Goal: Find specific page/section: Find specific page/section

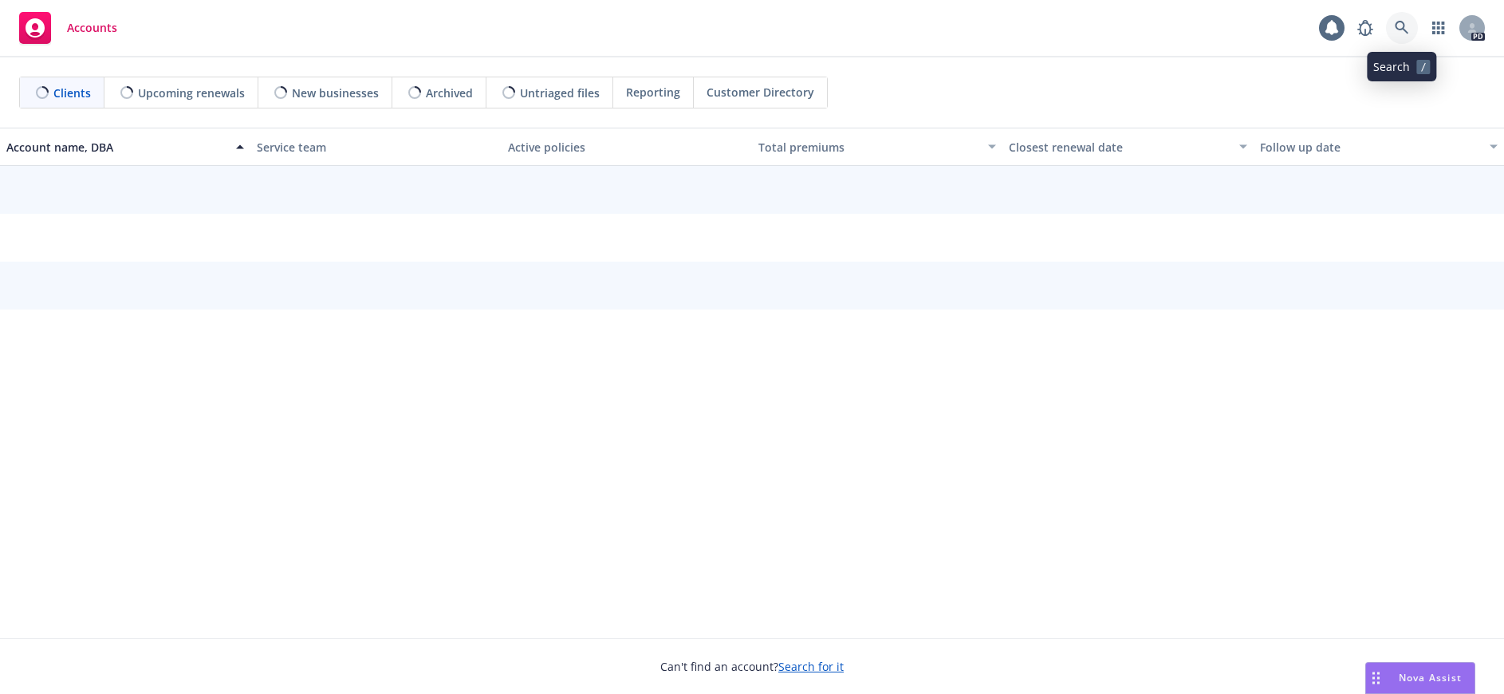
click at [1397, 26] on icon at bounding box center [1401, 28] width 14 height 14
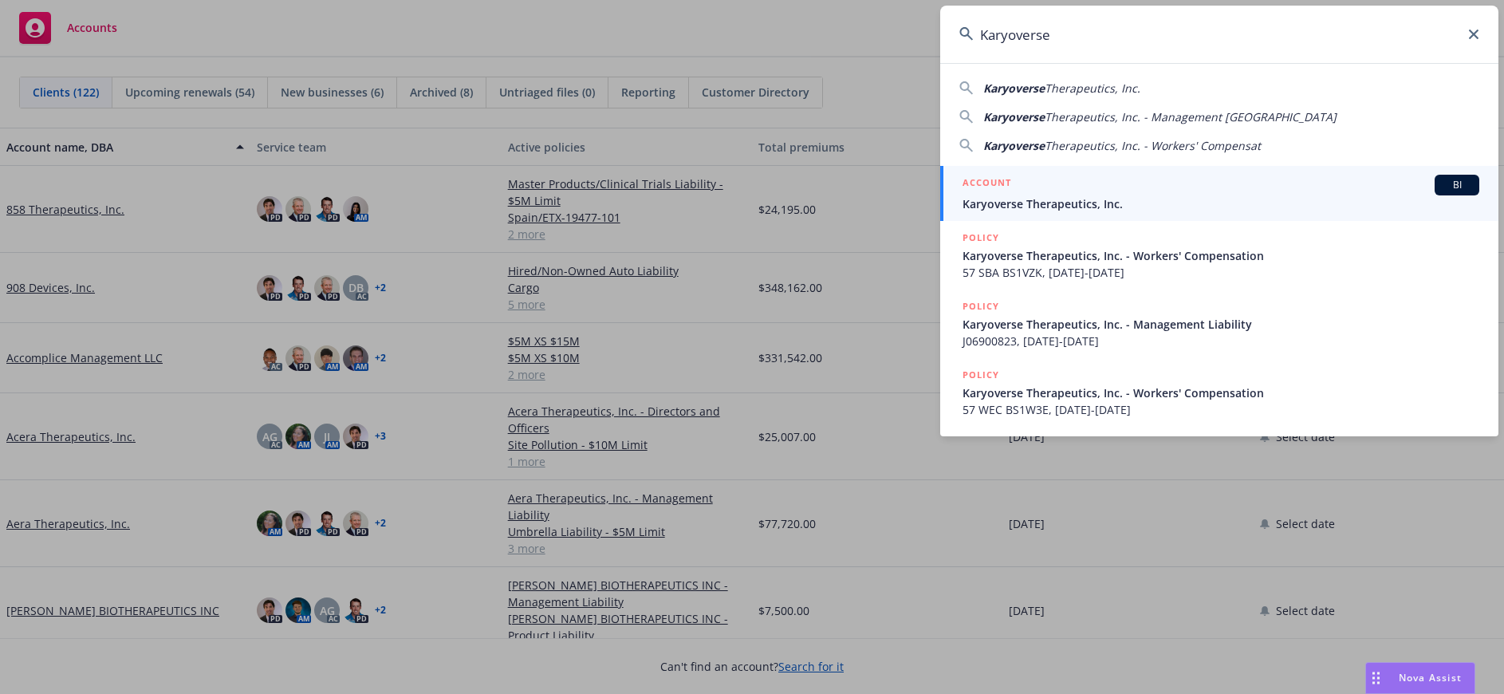
type input "Karyoverse"
click at [1044, 206] on span "Karyoverse Therapeutics, Inc." at bounding box center [1220, 203] width 517 height 17
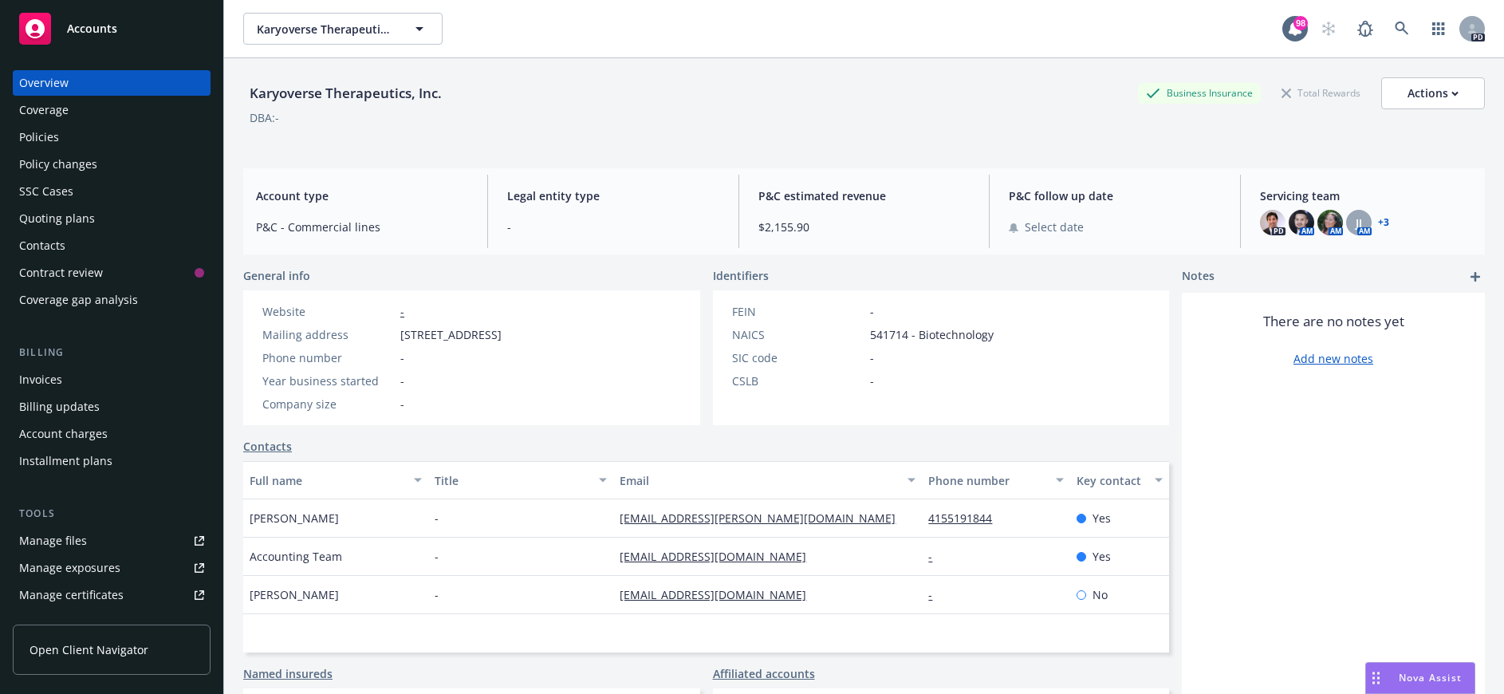
click at [55, 131] on div "Policies" at bounding box center [39, 137] width 40 height 26
